Goal: Task Accomplishment & Management: Manage account settings

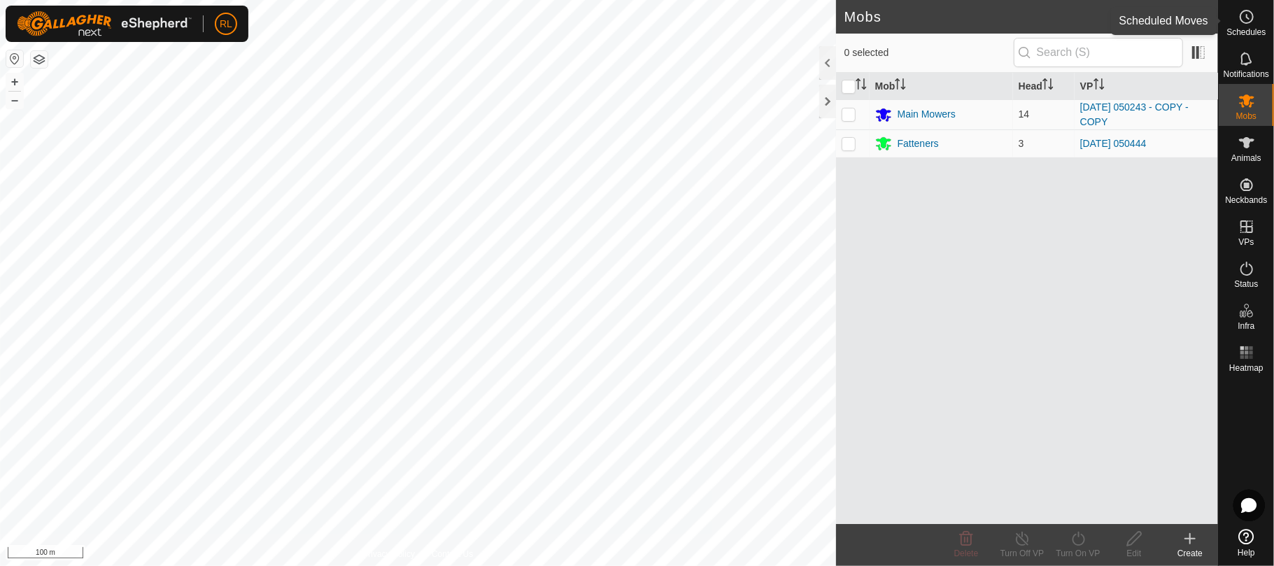
click at [1250, 29] on span "Schedules" at bounding box center [1245, 32] width 39 height 8
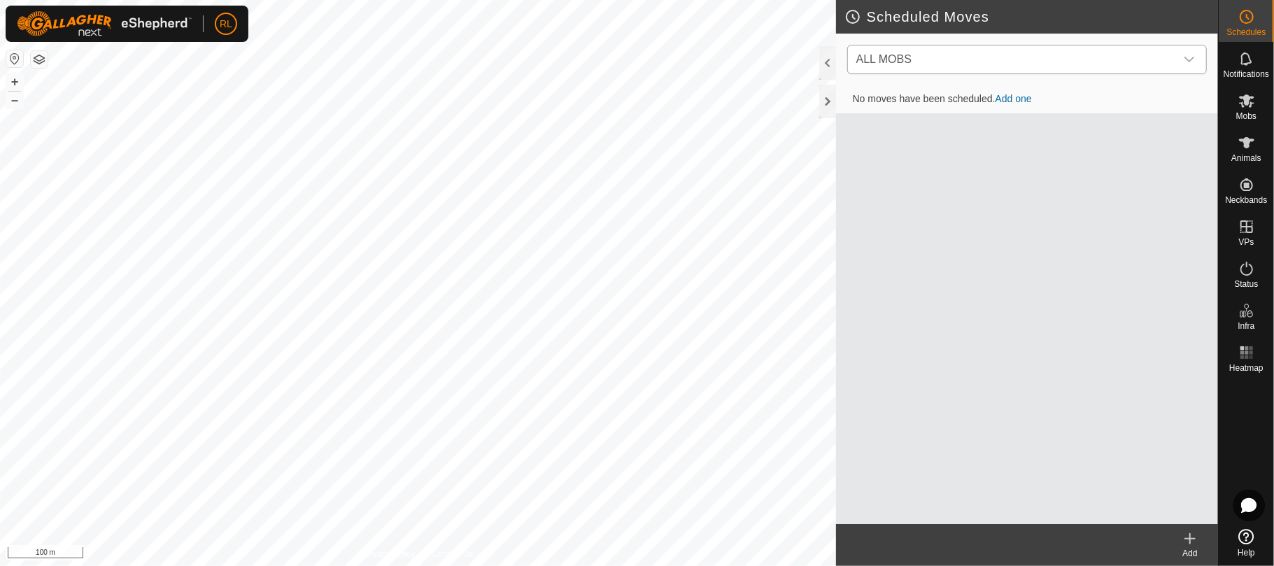
click at [1193, 59] on icon "dropdown trigger" at bounding box center [1189, 60] width 10 height 6
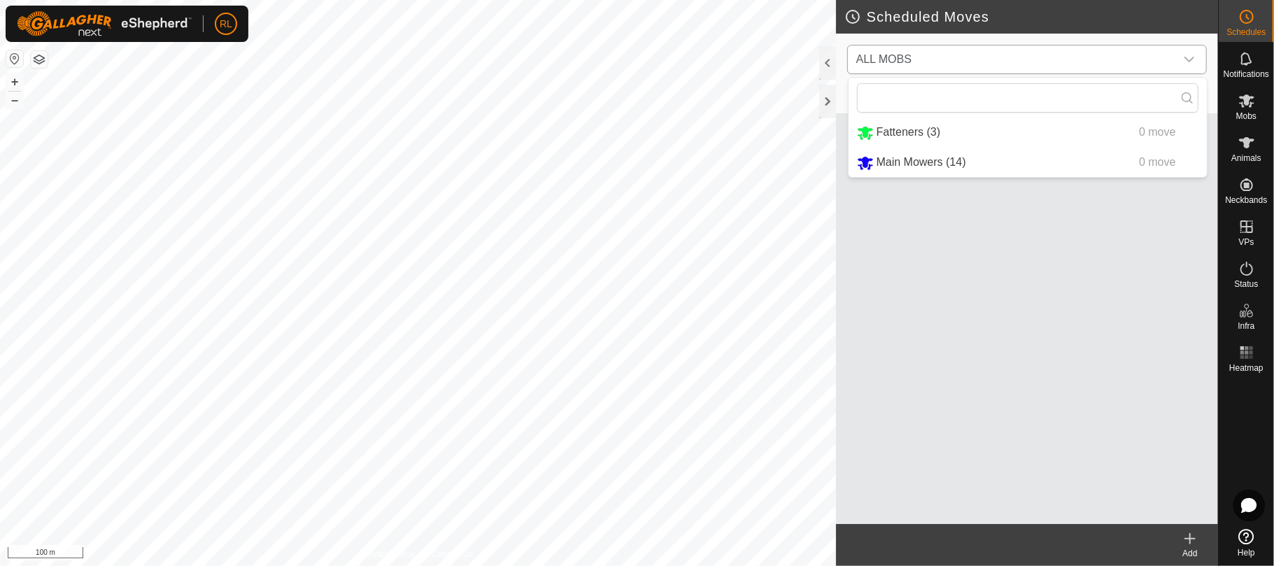
click at [894, 163] on li "Main Mowers (14) 0 move" at bounding box center [1028, 162] width 358 height 29
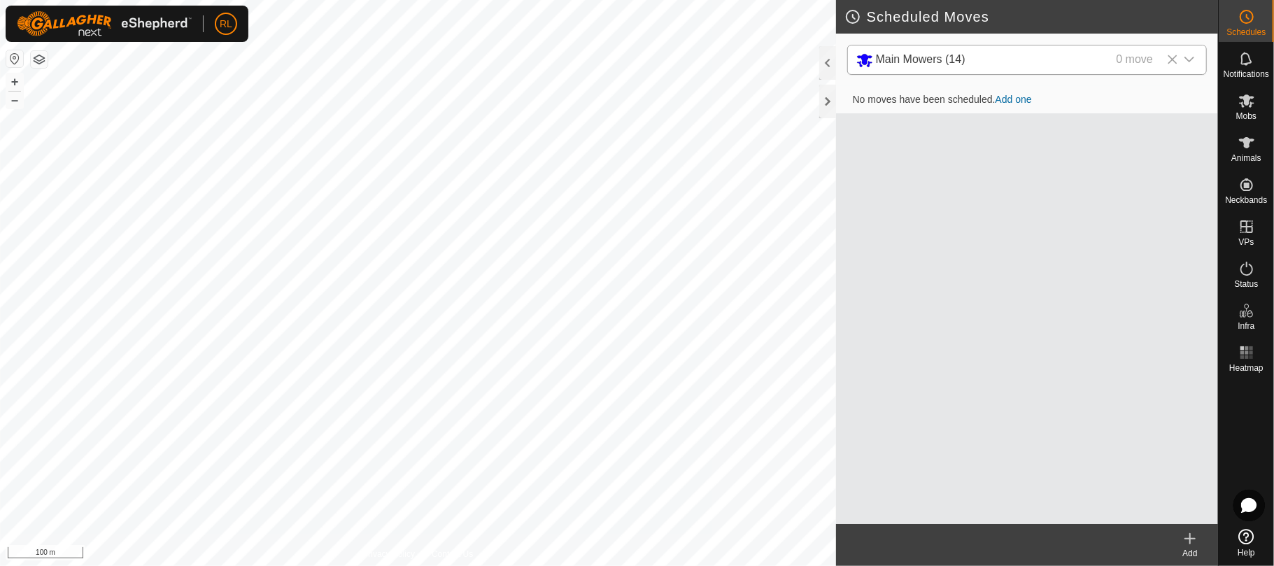
click at [1019, 96] on link "Add one" at bounding box center [1014, 99] width 36 height 11
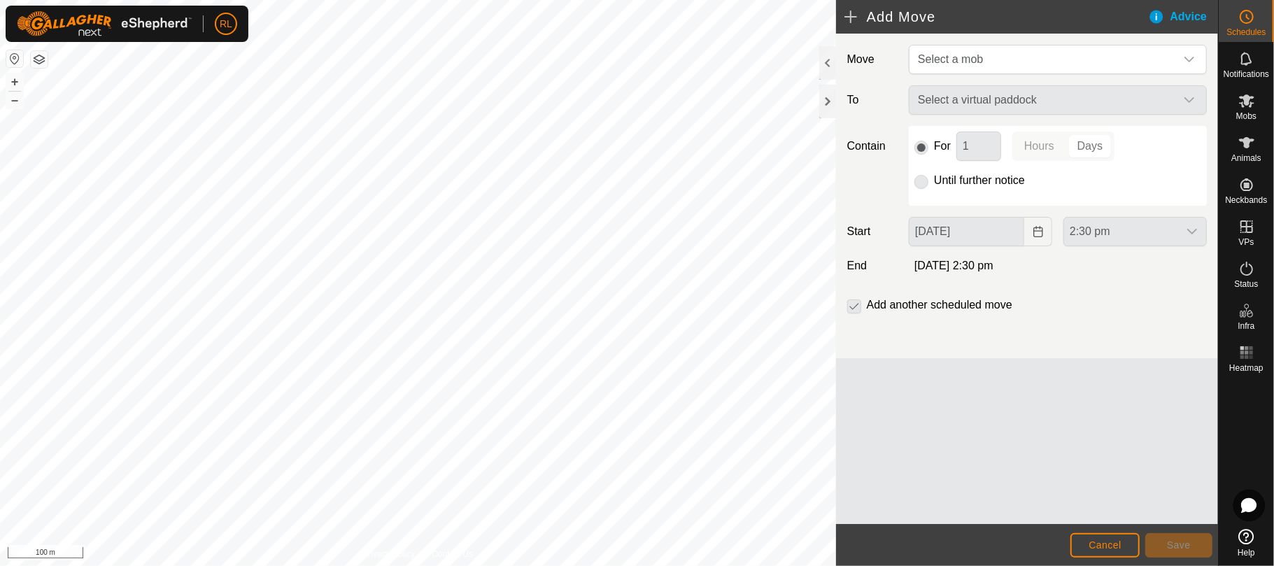
click at [1191, 102] on div "Select a virtual paddock" at bounding box center [1057, 99] width 309 height 29
click at [1192, 59] on icon "dropdown trigger" at bounding box center [1189, 60] width 10 height 6
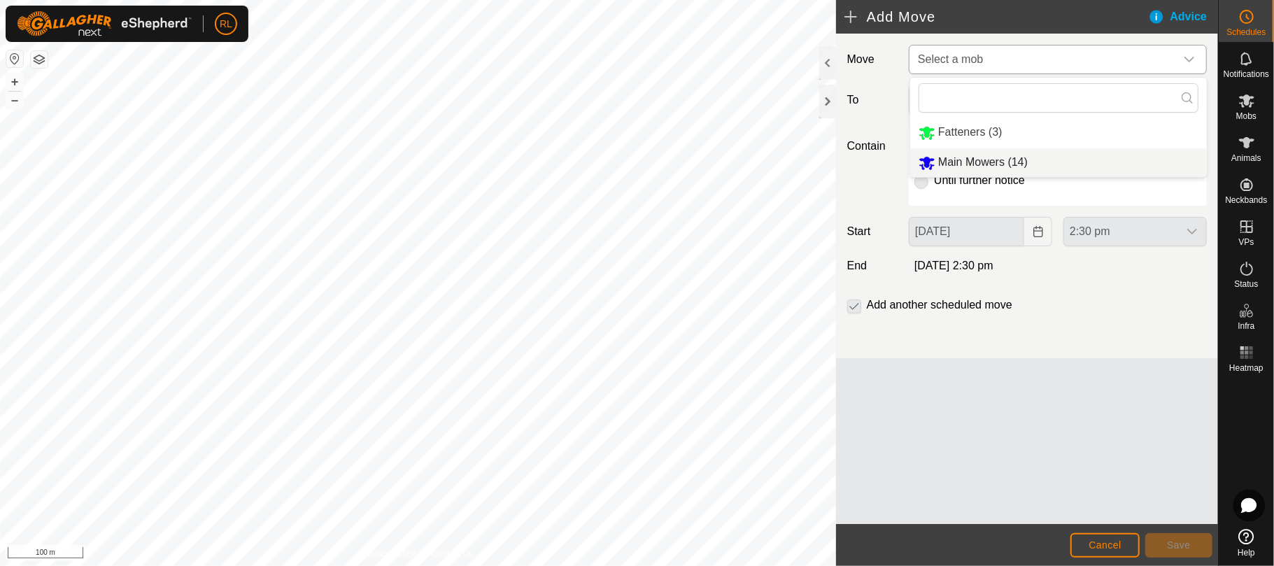
click at [964, 160] on li "Main Mowers (14)" at bounding box center [1058, 162] width 297 height 29
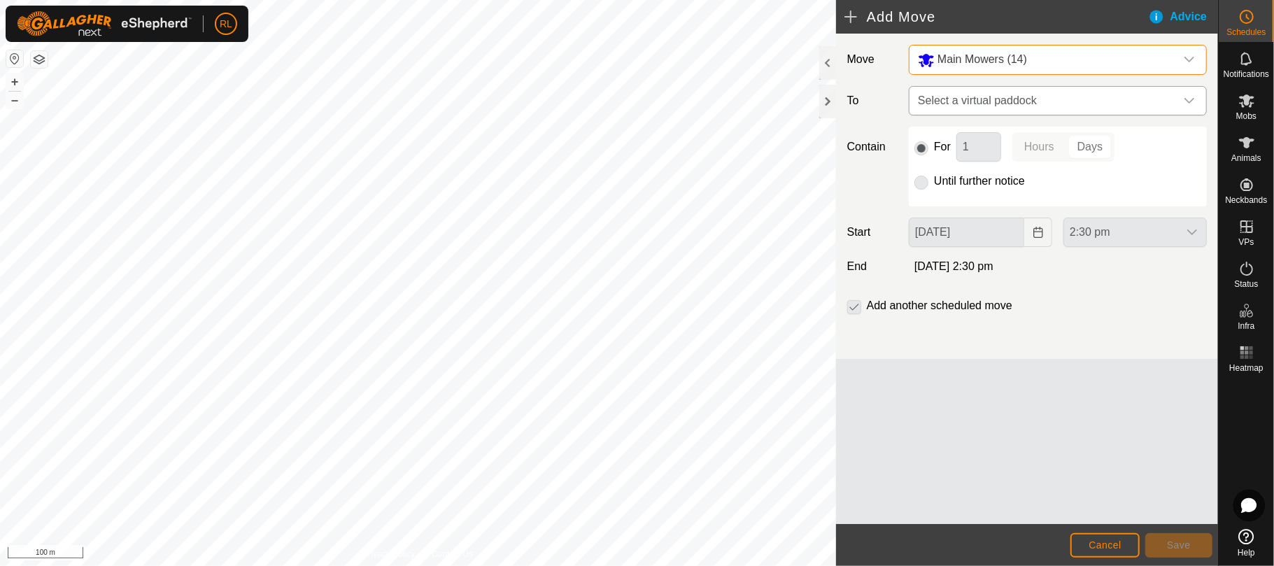
click at [1190, 93] on div "dropdown trigger" at bounding box center [1189, 101] width 28 height 28
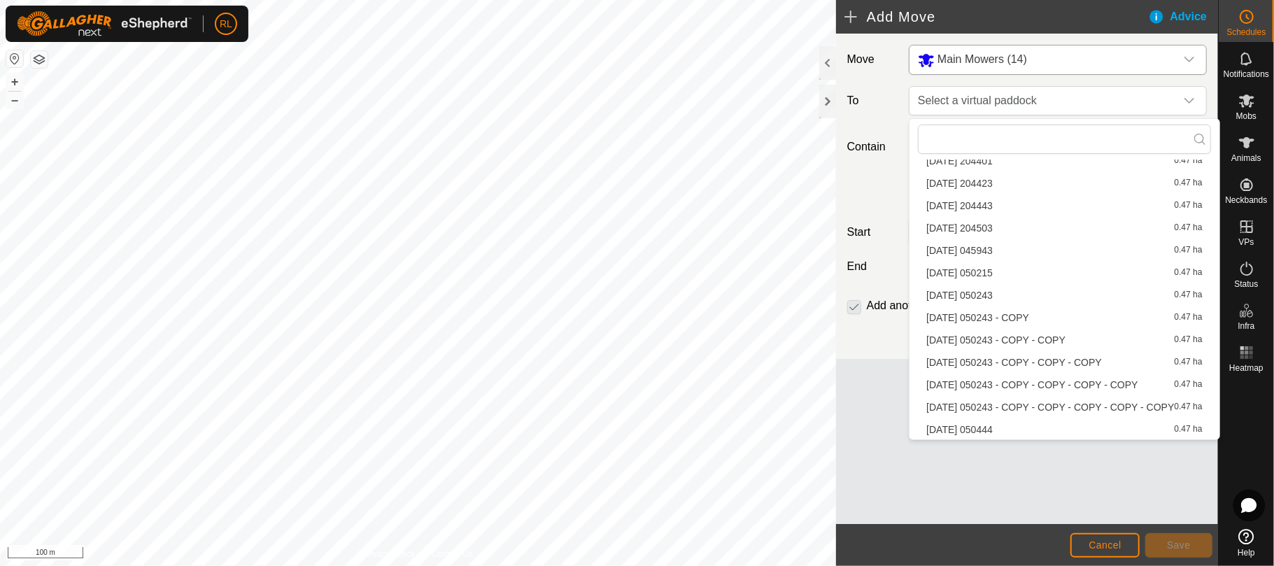
scroll to position [1949, 0]
click at [999, 362] on li "2025-08-12 050243 - COPY - COPY - COPY 0.47 ha" at bounding box center [1064, 361] width 292 height 21
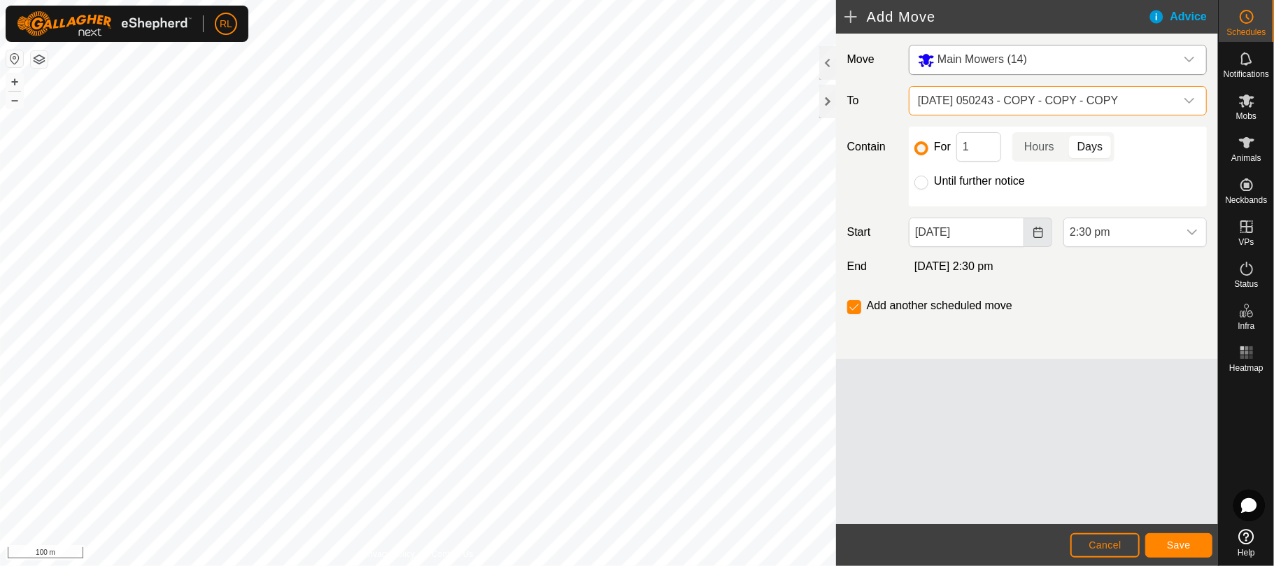
click at [1038, 233] on icon "Choose Date" at bounding box center [1037, 232] width 9 height 11
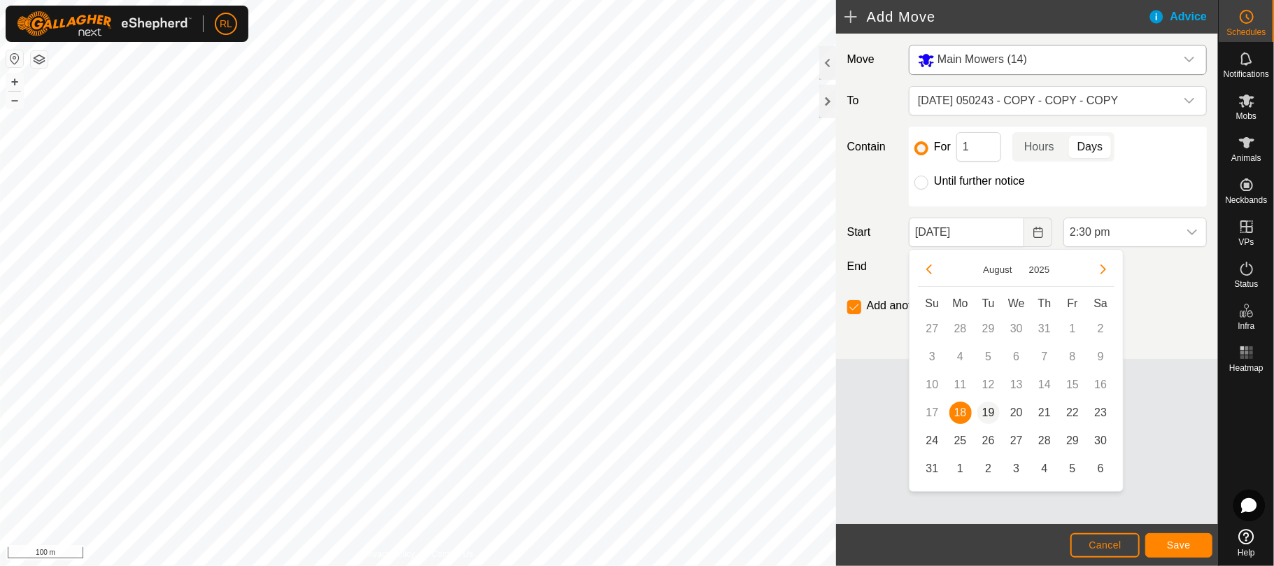
click at [985, 409] on span "19" at bounding box center [988, 413] width 22 height 22
type input "19 Aug, 2025"
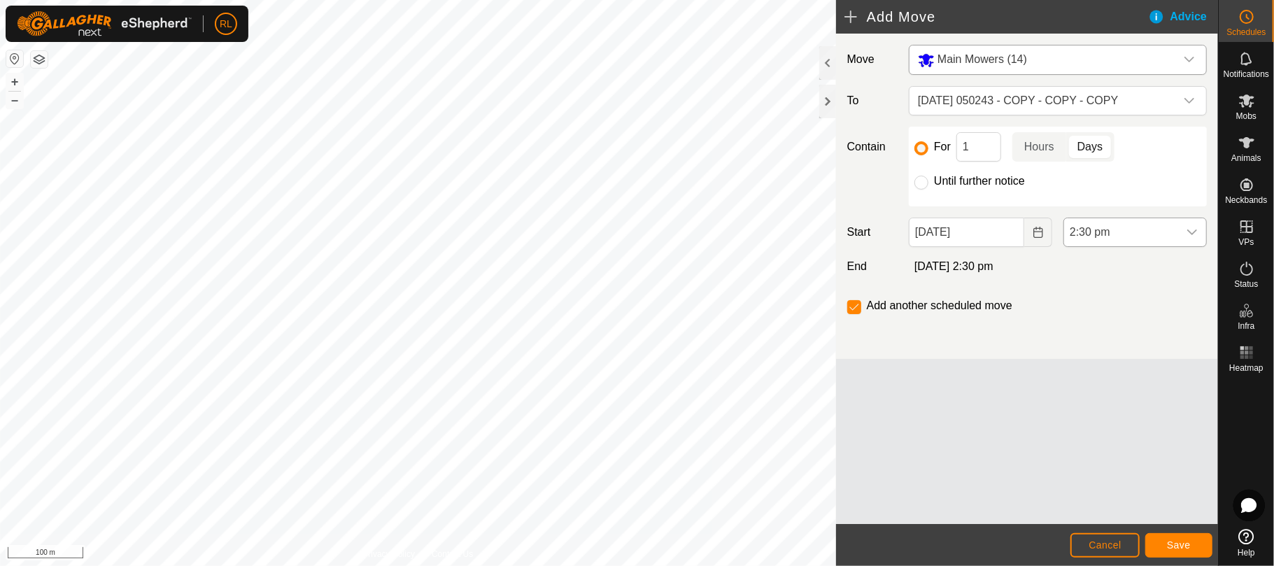
click at [1191, 235] on icon "dropdown trigger" at bounding box center [1192, 232] width 10 height 6
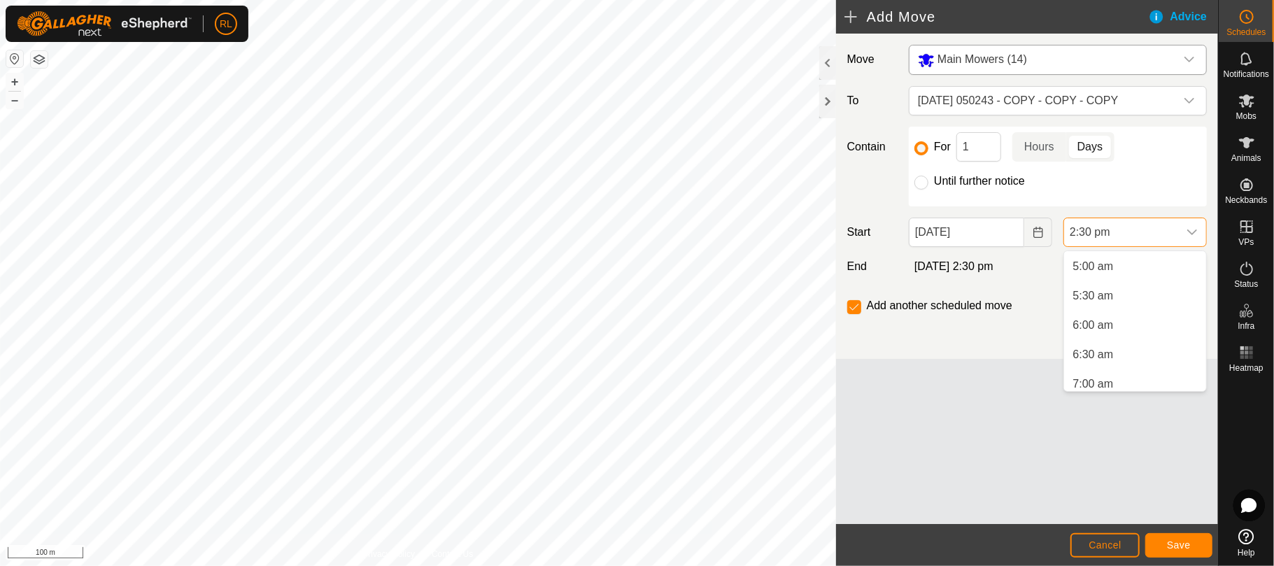
scroll to position [255, 0]
click at [1100, 274] on li "4:30 am" at bounding box center [1135, 274] width 142 height 28
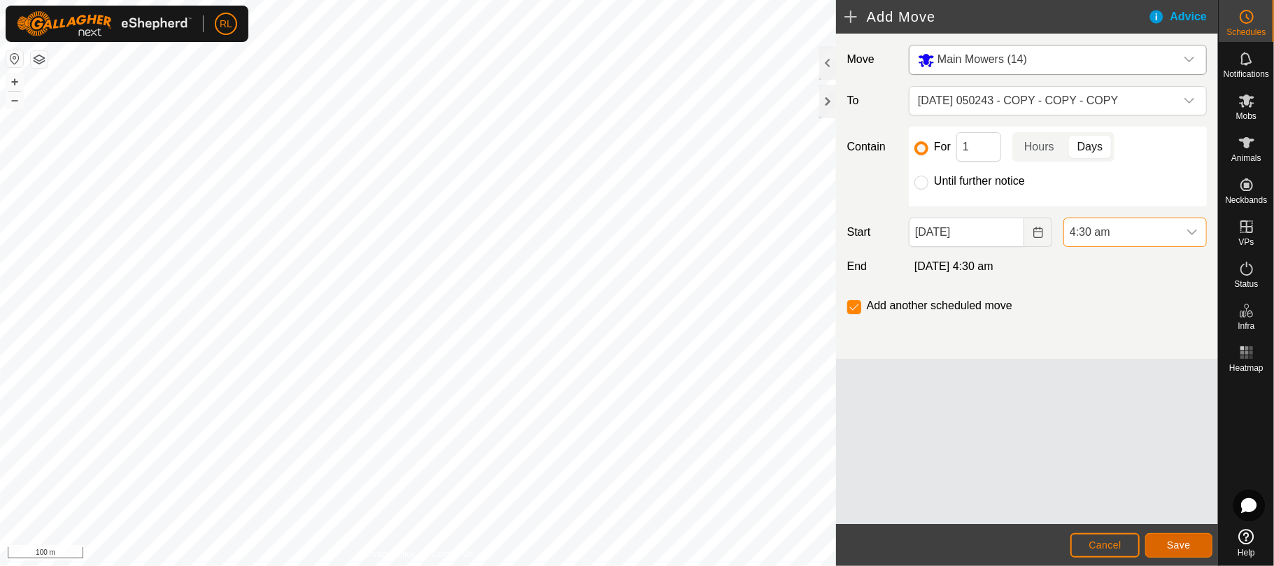
click at [1171, 539] on span "Save" at bounding box center [1179, 544] width 24 height 11
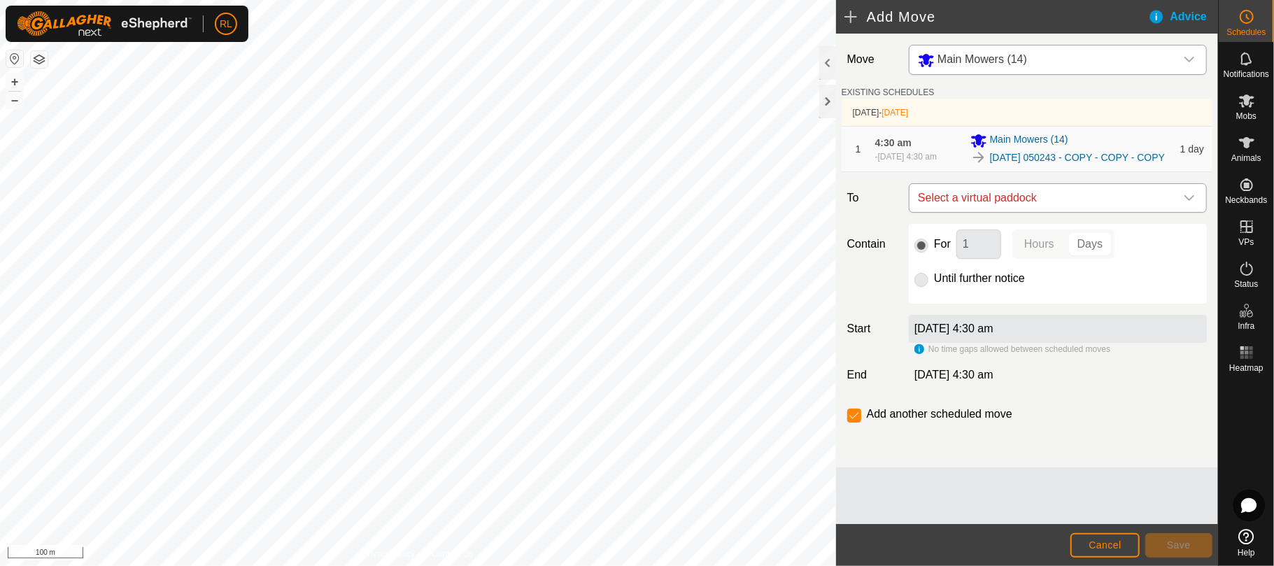
click at [1191, 204] on icon "dropdown trigger" at bounding box center [1189, 197] width 11 height 11
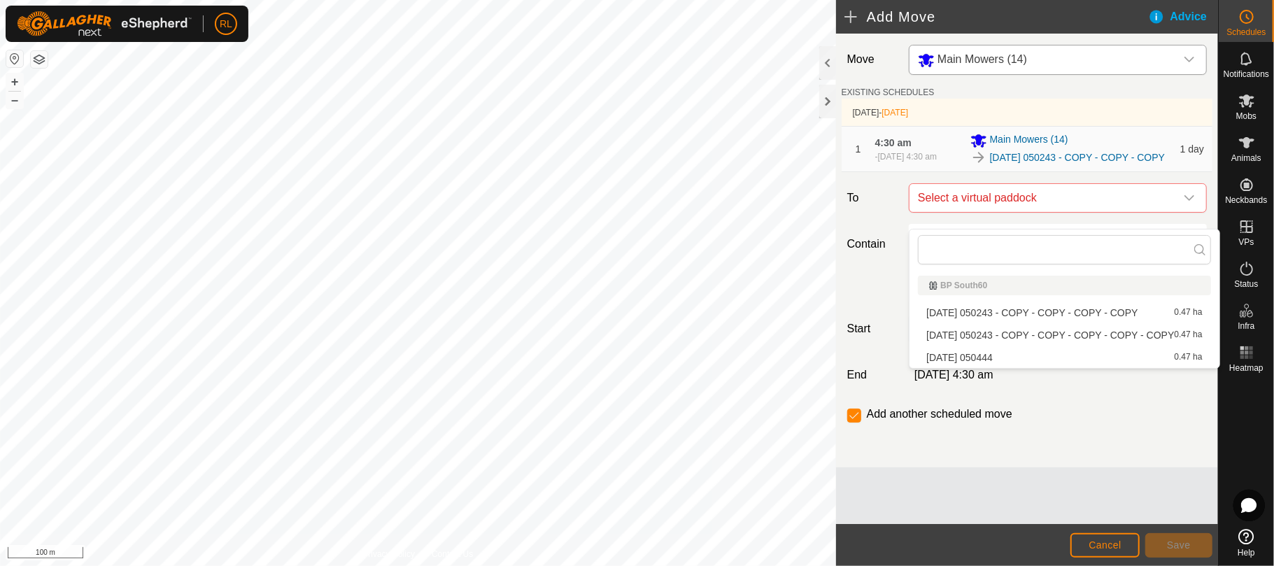
click at [1128, 314] on li "2025-08-12 050243 - COPY - COPY - COPY - COPY 0.47 ha" at bounding box center [1064, 312] width 292 height 21
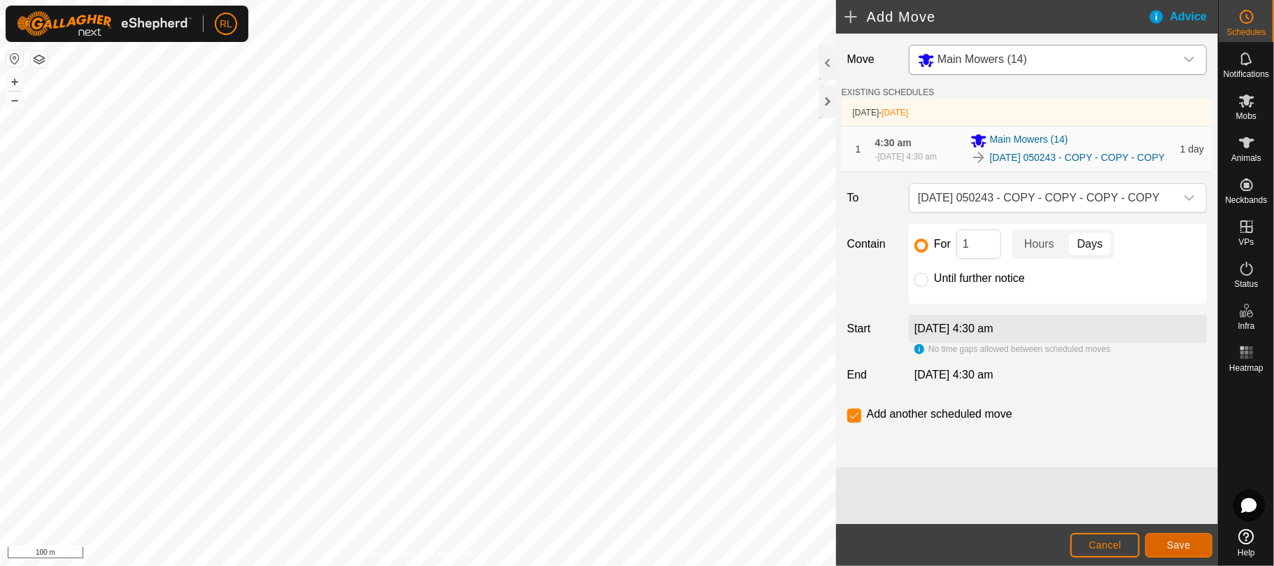
click at [1171, 549] on span "Save" at bounding box center [1179, 544] width 24 height 11
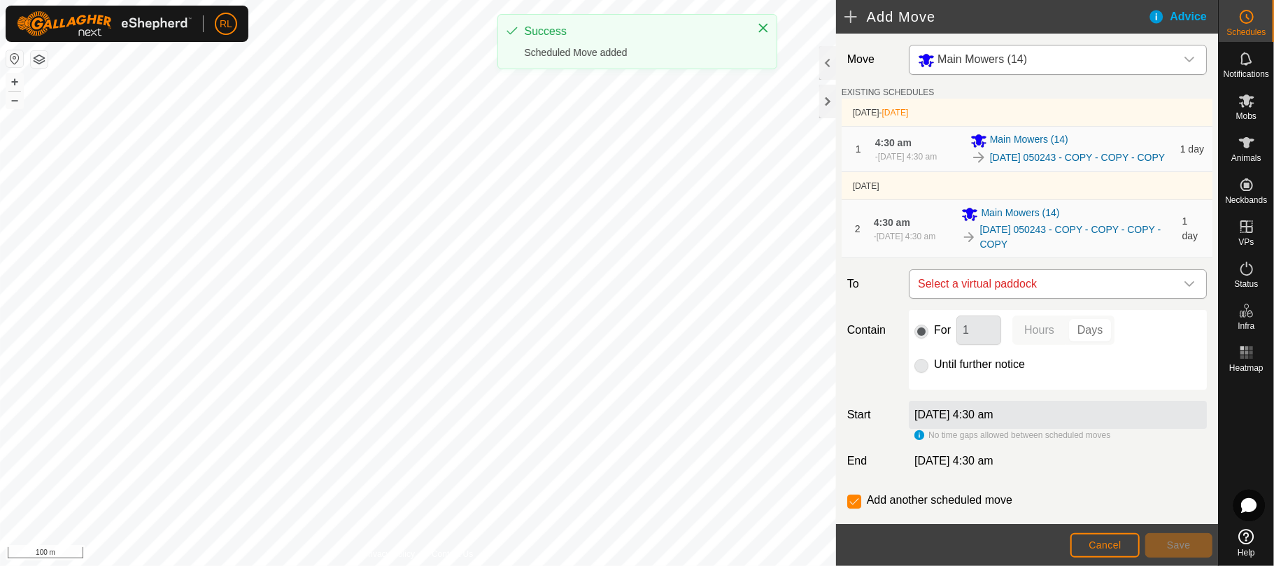
click at [1175, 298] on div "dropdown trigger" at bounding box center [1189, 284] width 28 height 28
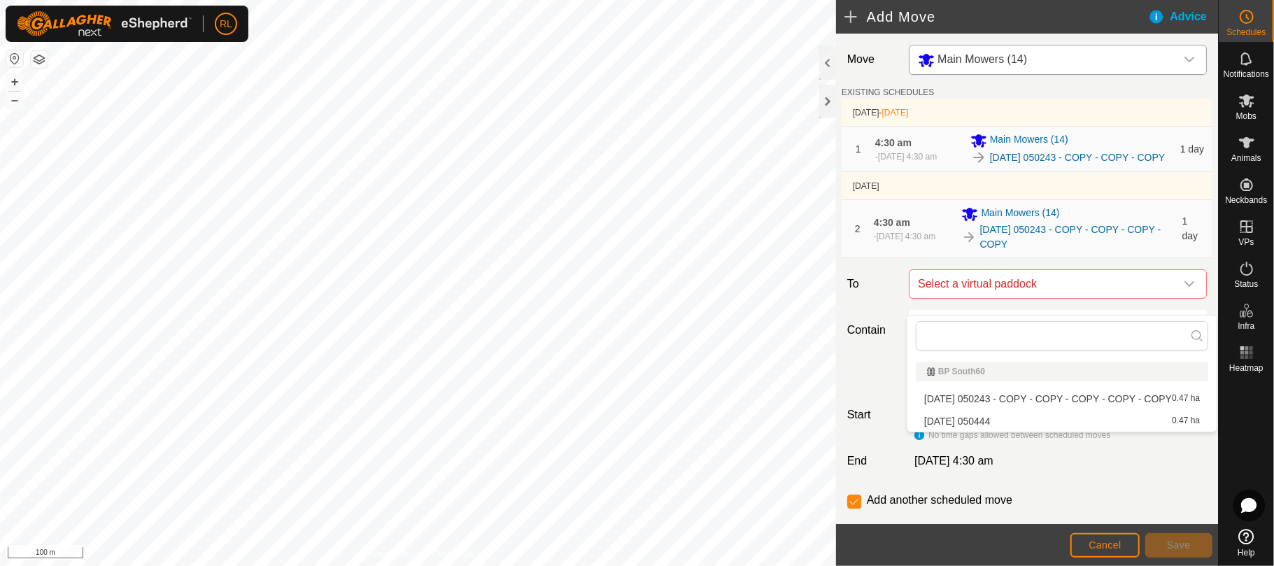
click at [1061, 404] on li "2025-08-12 050243 - COPY - COPY - COPY - COPY - COPY 0.47 ha" at bounding box center [1062, 398] width 292 height 21
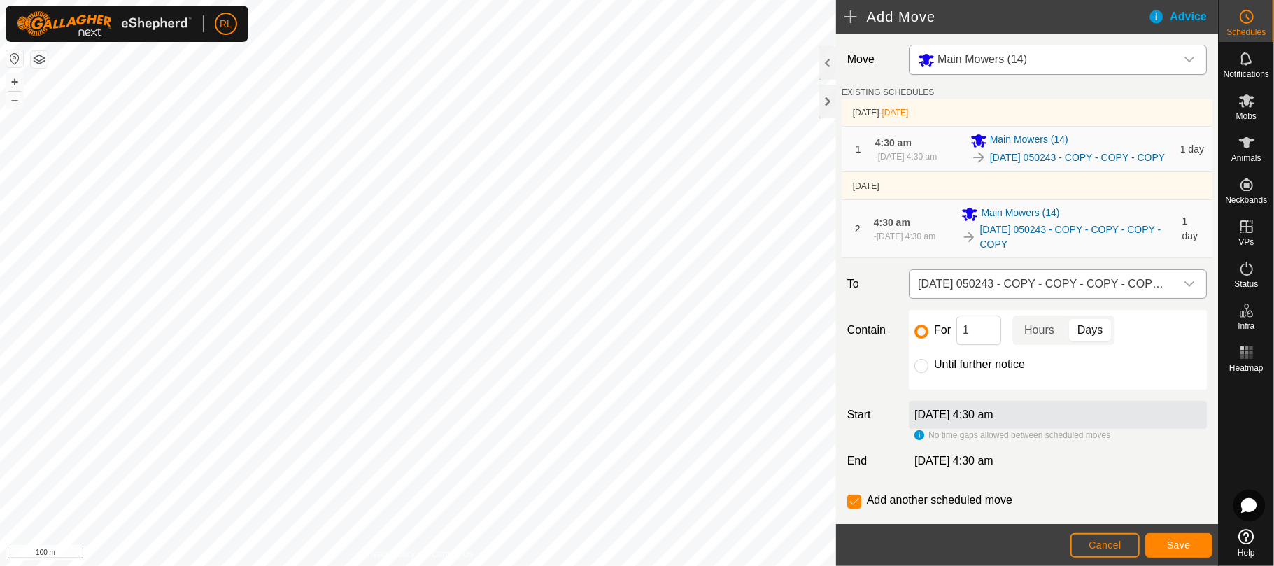
click at [1184, 290] on icon "dropdown trigger" at bounding box center [1189, 283] width 11 height 11
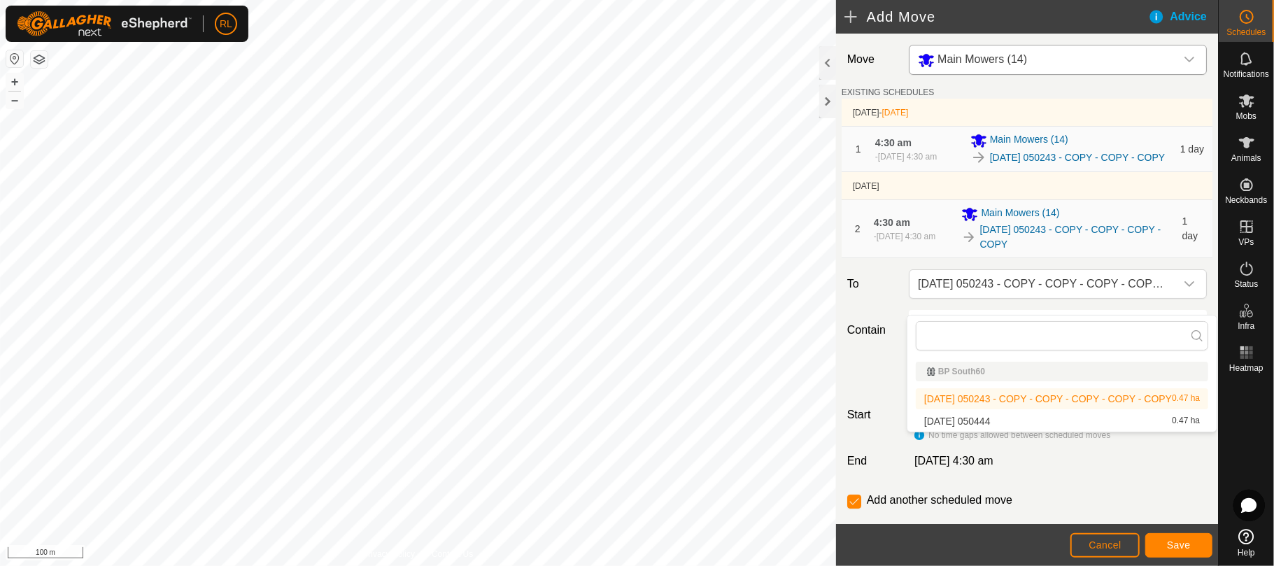
click at [1073, 398] on li "2025-08-12 050243 - COPY - COPY - COPY - COPY - COPY 0.47 ha" at bounding box center [1062, 398] width 292 height 21
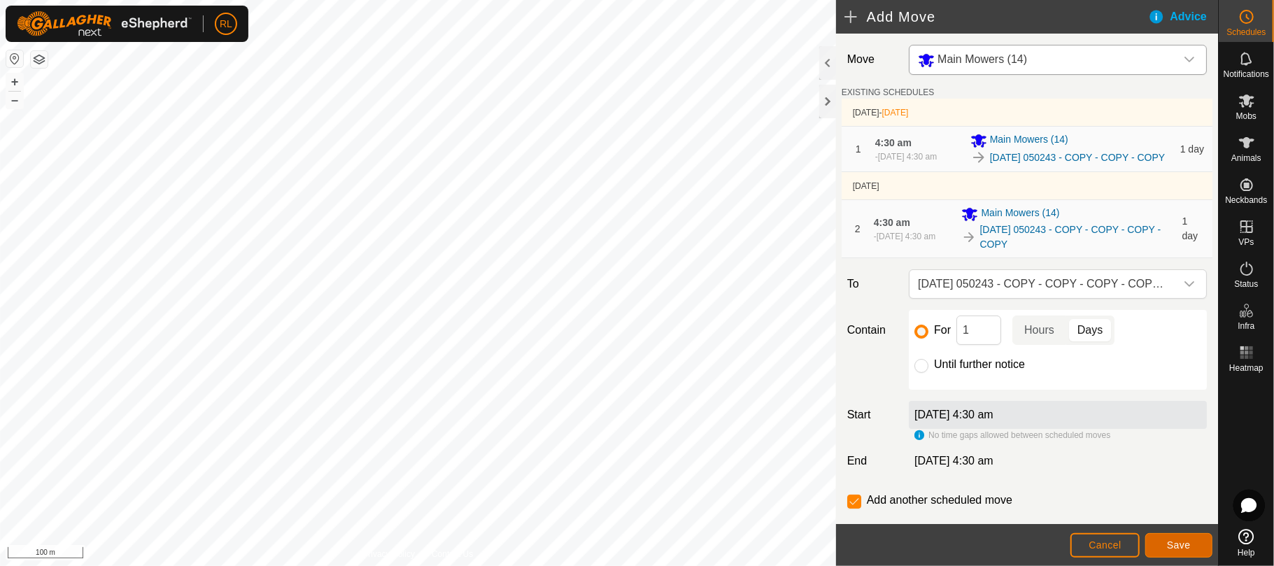
click at [1176, 541] on span "Save" at bounding box center [1179, 544] width 24 height 11
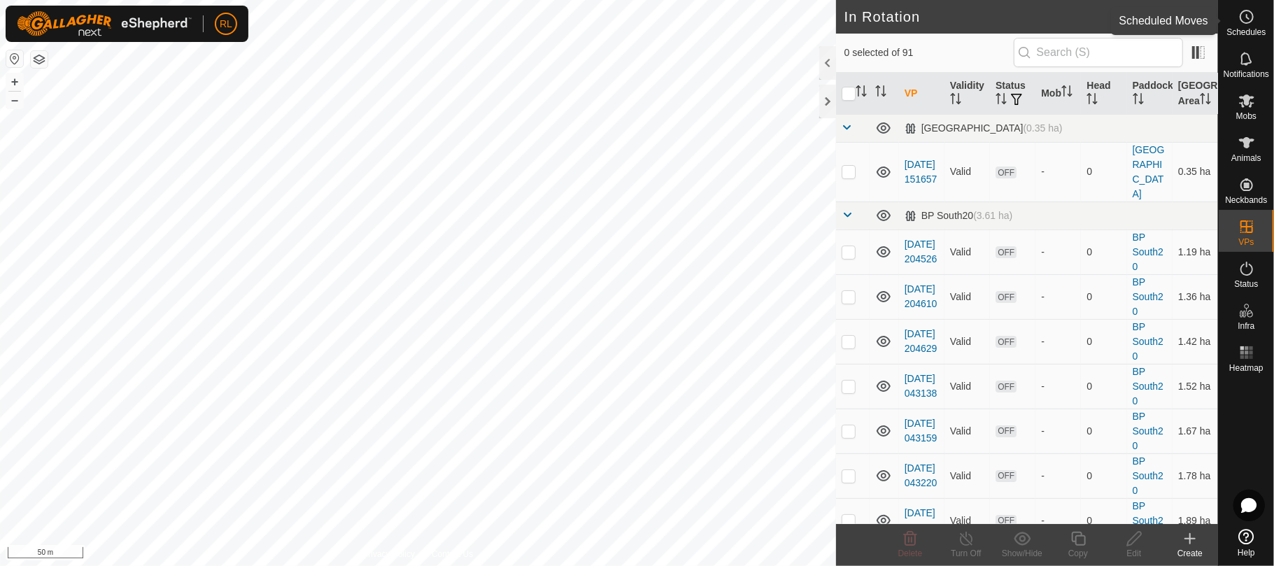
click at [1243, 15] on icon at bounding box center [1246, 16] width 17 height 17
